Goal: Complete application form

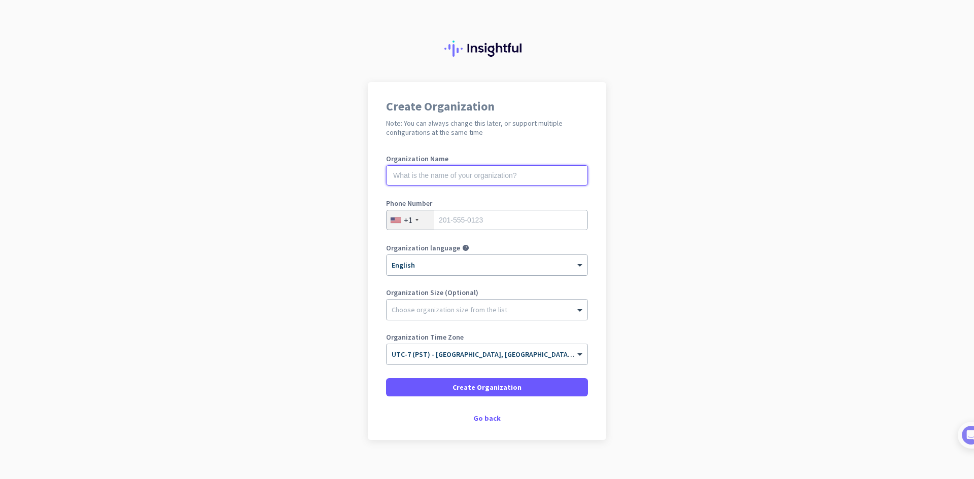
click at [473, 168] on input "text" at bounding box center [487, 175] width 202 height 20
type input "Mercor"
click at [476, 224] on input "tel" at bounding box center [487, 220] width 202 height 20
type input "7"
type input "7022050728"
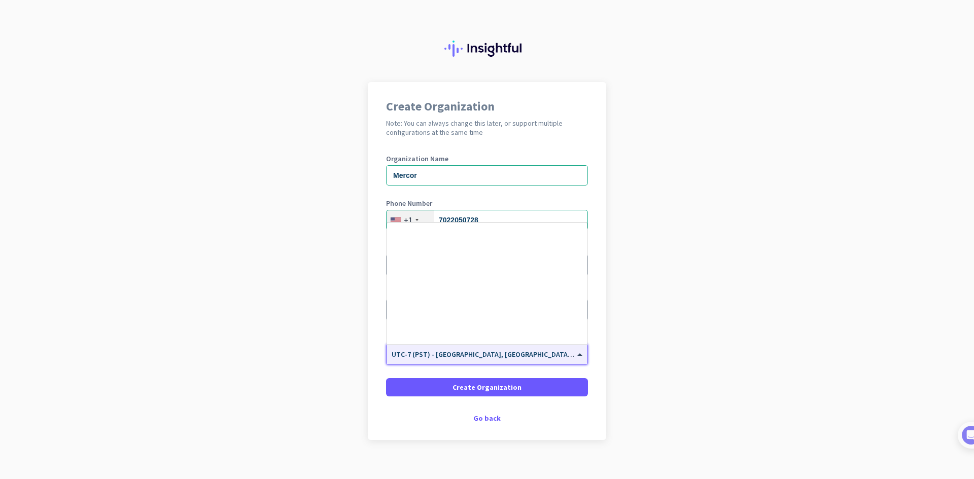
scroll to position [218, 0]
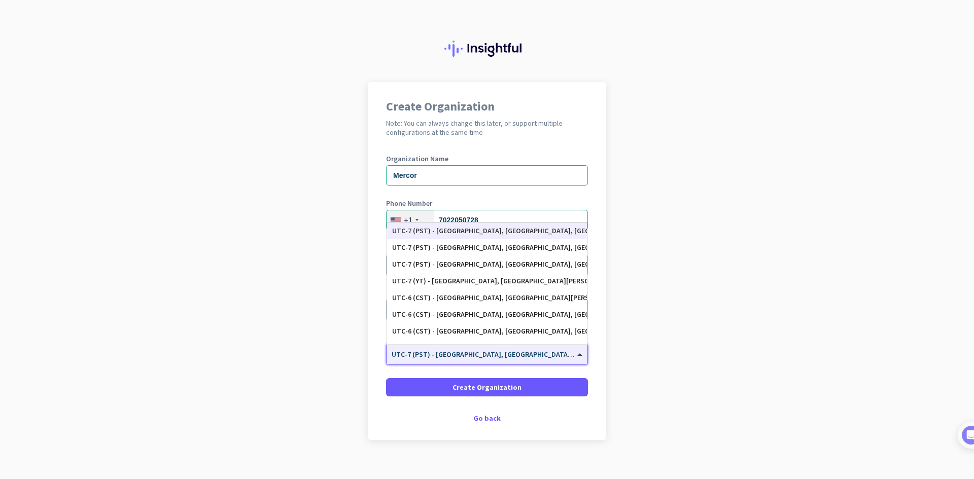
click at [472, 360] on div "× UTC-7 (PST) - Los Angeles, San Diego, San Jose, San Francisco" at bounding box center [486, 354] width 201 height 20
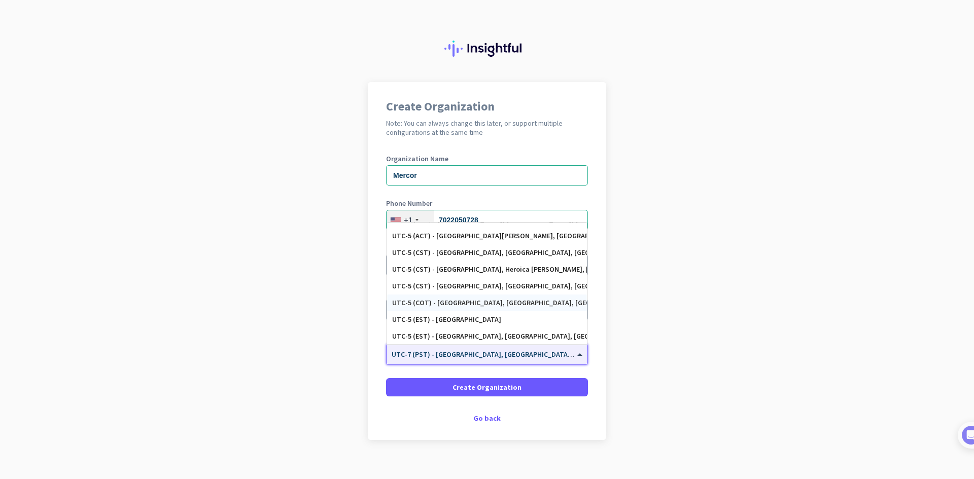
scroll to position [498, 0]
click at [517, 252] on div "UTC-5 (CST) - Chicago, Houston, San Antonio, Dallas" at bounding box center [487, 252] width 190 height 9
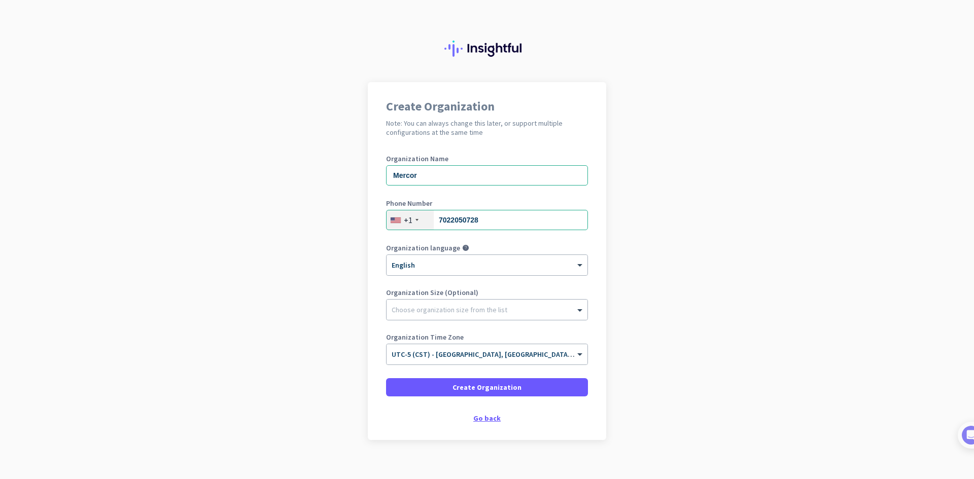
click at [484, 420] on div "Go back" at bounding box center [487, 418] width 202 height 7
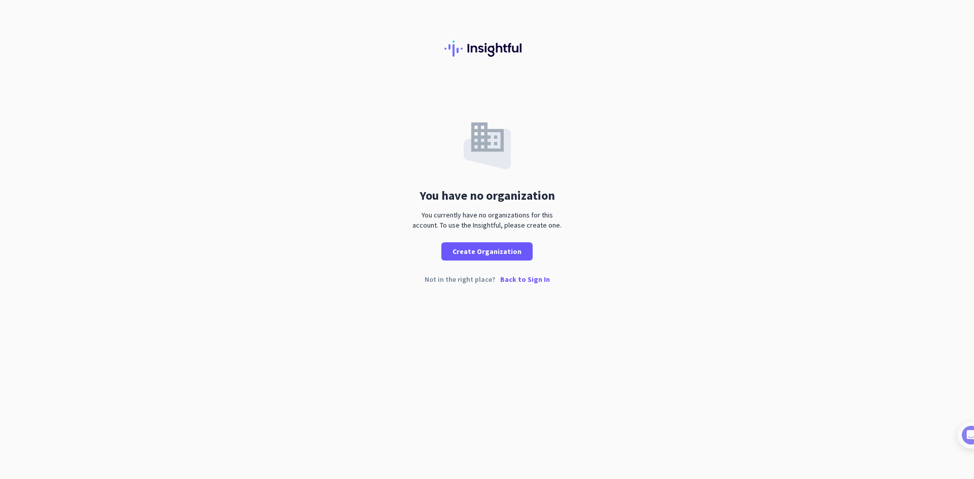
click at [556, 74] on div at bounding box center [487, 41] width 974 height 82
click at [526, 281] on p "Back to Sign In" at bounding box center [525, 279] width 50 height 7
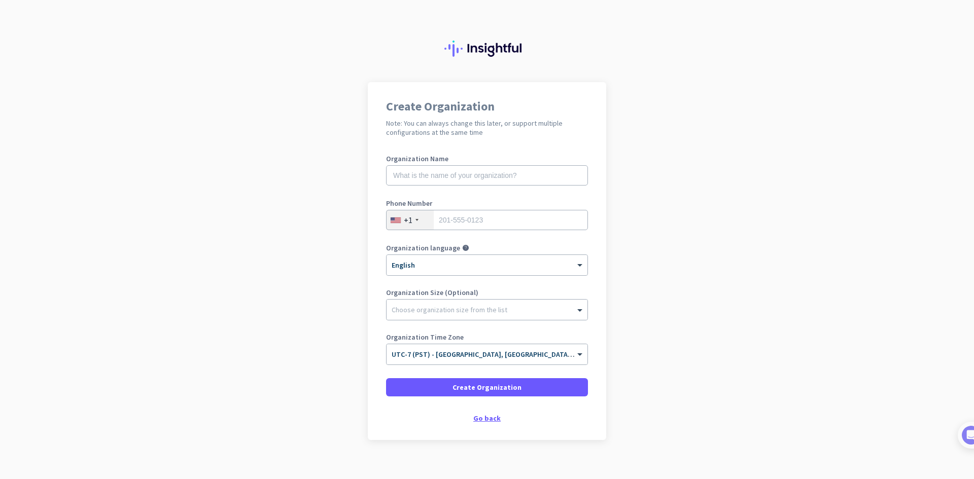
click at [479, 421] on div "Go back" at bounding box center [487, 418] width 202 height 7
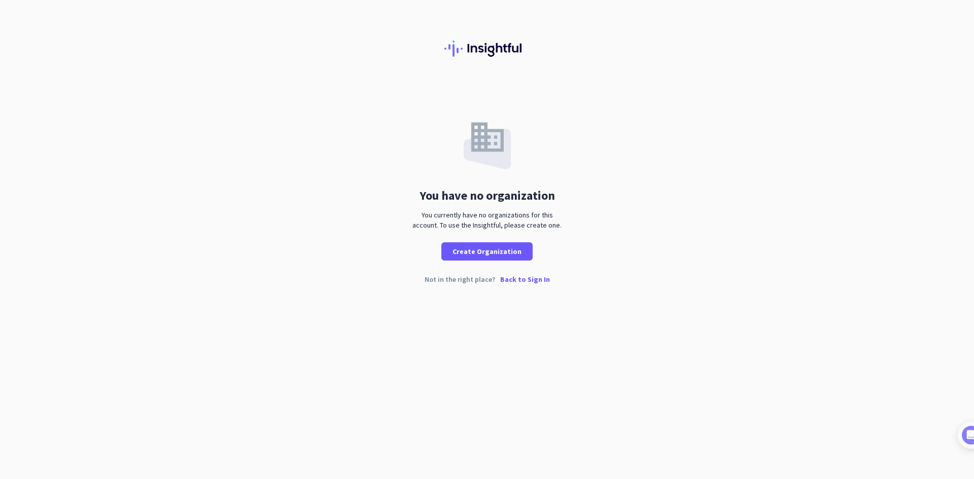
click at [519, 280] on p "Back to Sign In" at bounding box center [525, 279] width 50 height 7
